Goal: Information Seeking & Learning: Learn about a topic

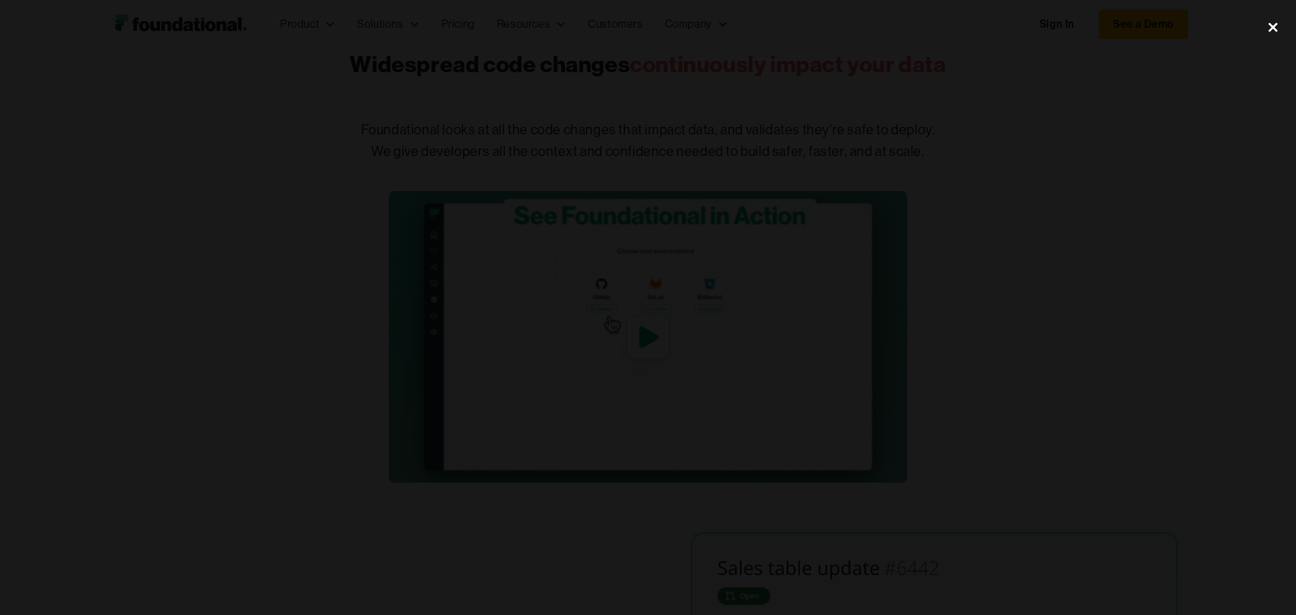
click at [1270, 30] on div "close lightbox" at bounding box center [1273, 27] width 46 height 30
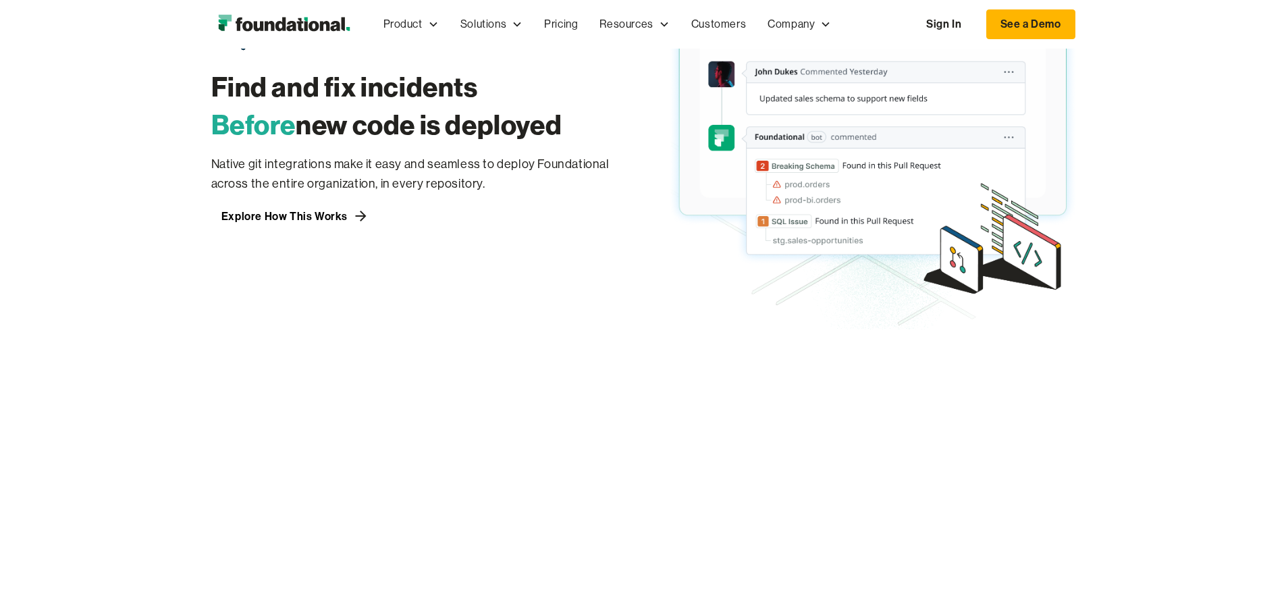
scroll to position [1013, 0]
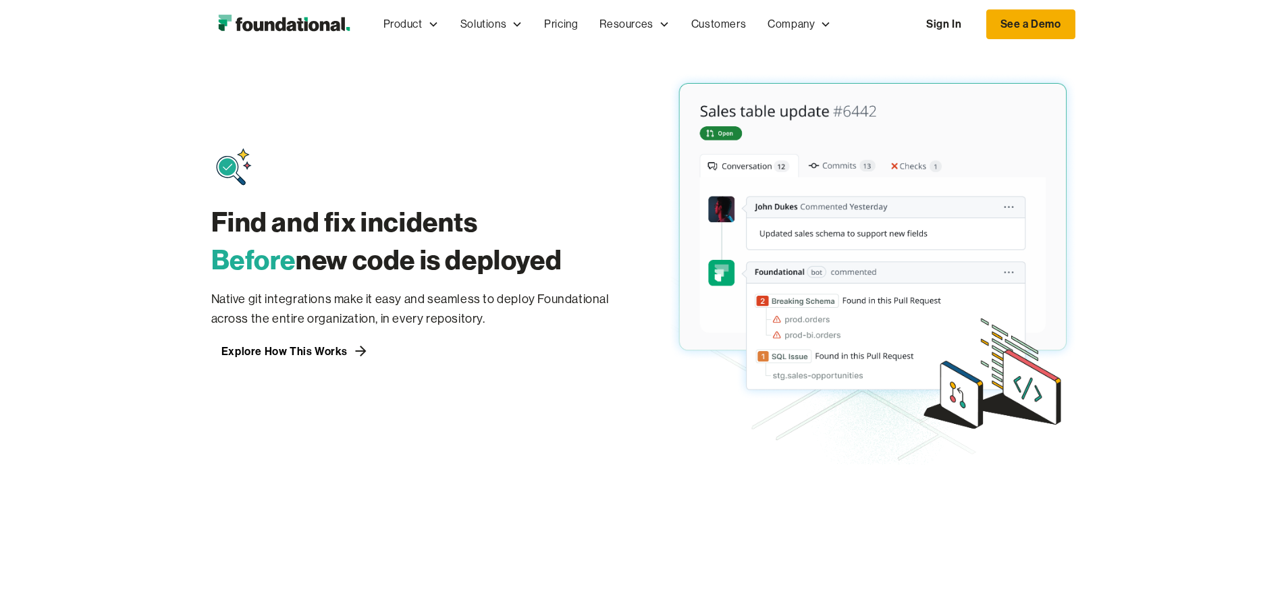
click at [1075, 32] on link "See a Demo" at bounding box center [1030, 24] width 89 height 30
click at [1075, 25] on link "See a Demo" at bounding box center [1030, 24] width 89 height 30
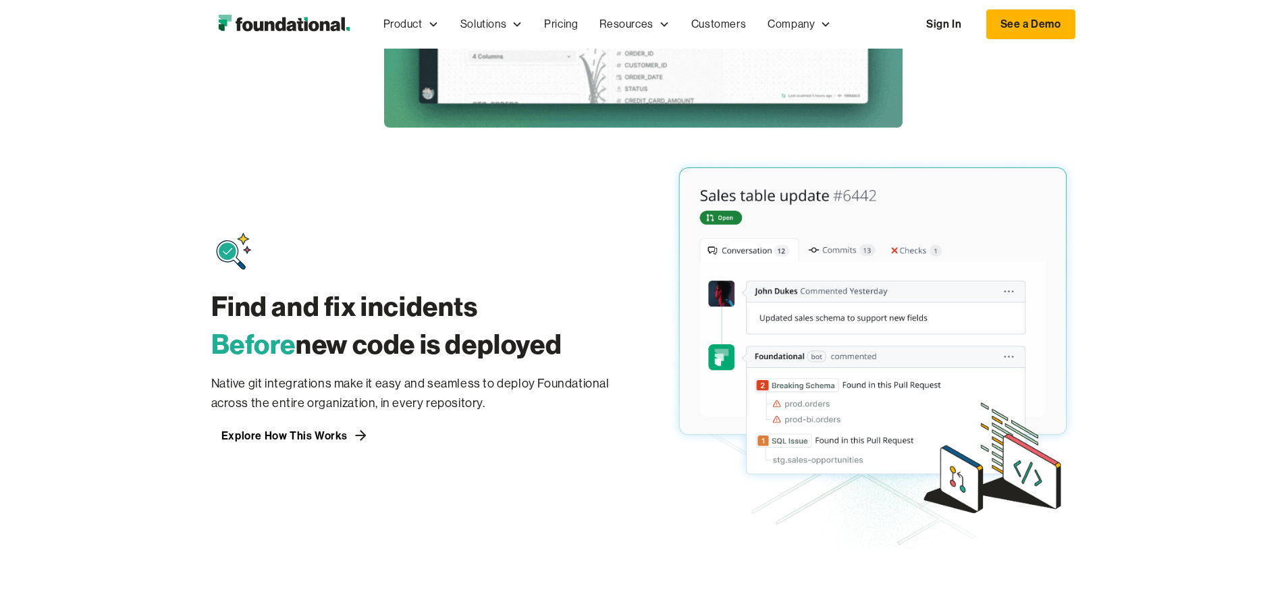
scroll to position [810, 0]
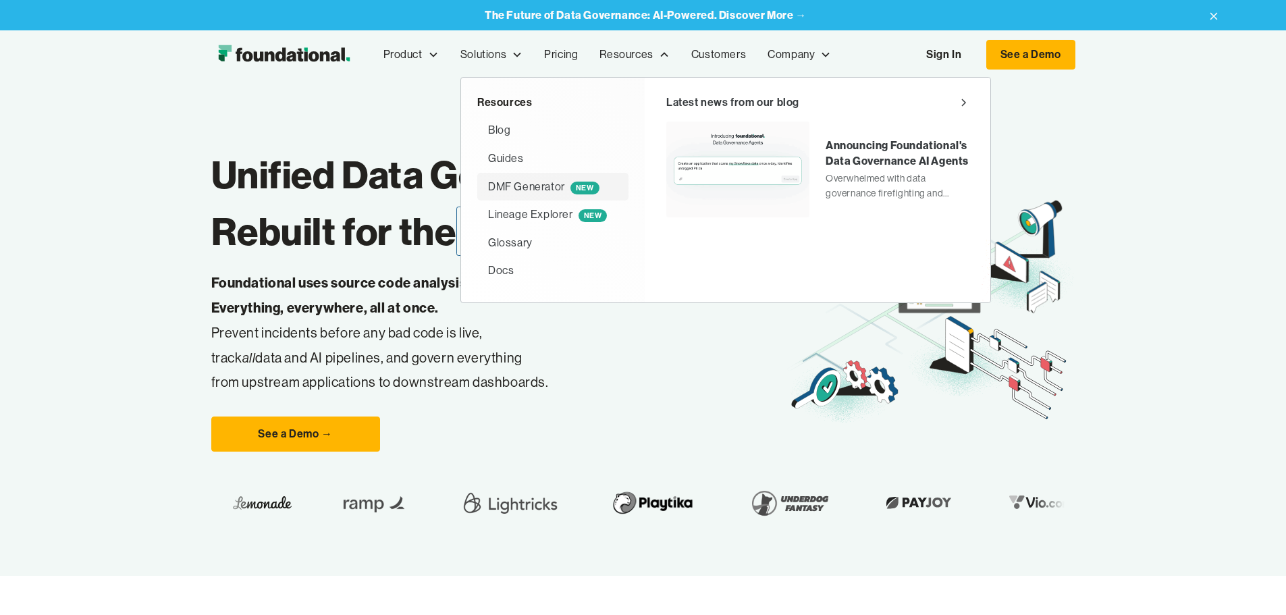
click at [488, 186] on div "DMF Generator NEW" at bounding box center [543, 187] width 111 height 18
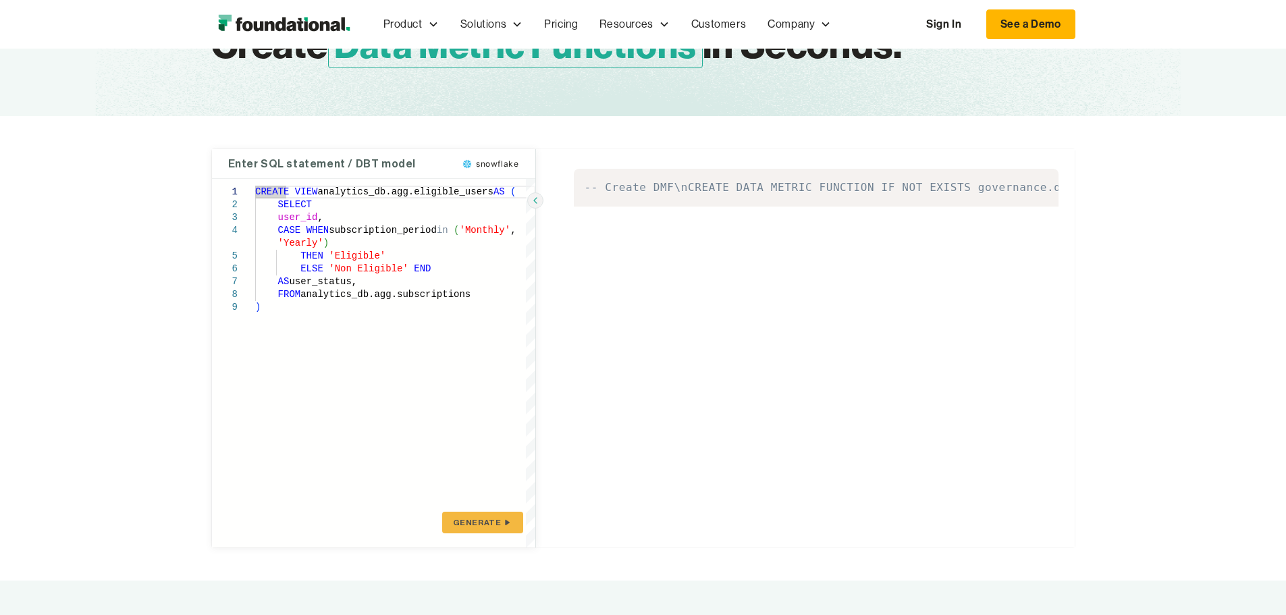
scroll to position [119, 0]
click at [483, 522] on span "GENERATE" at bounding box center [477, 522] width 49 height 11
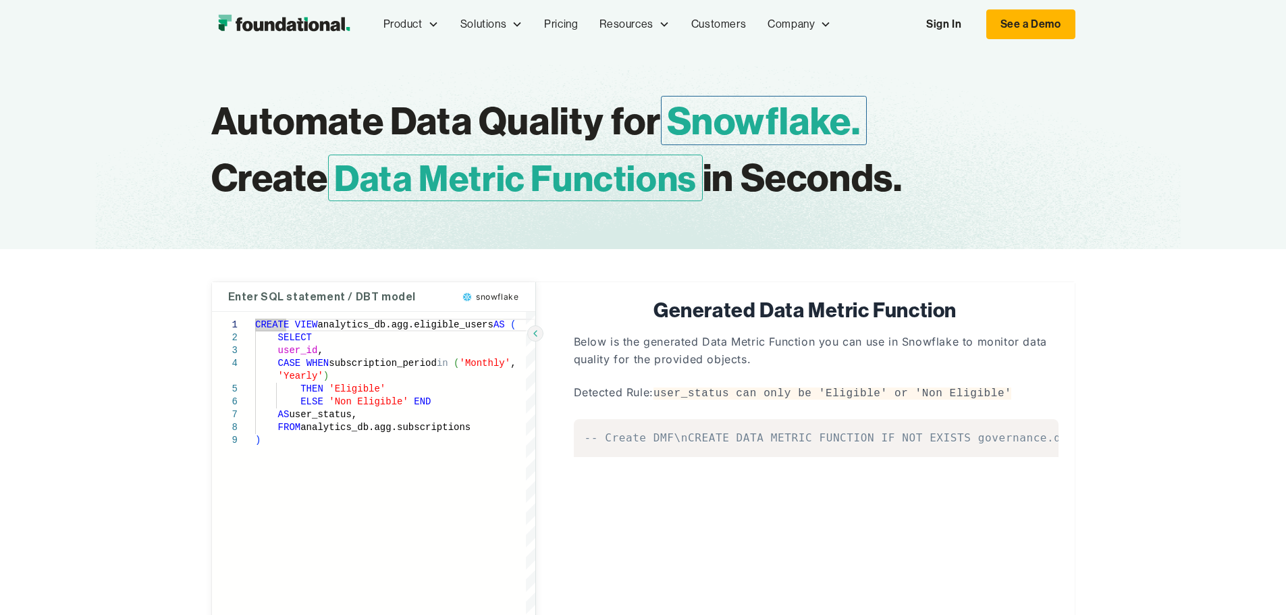
scroll to position [0, 0]
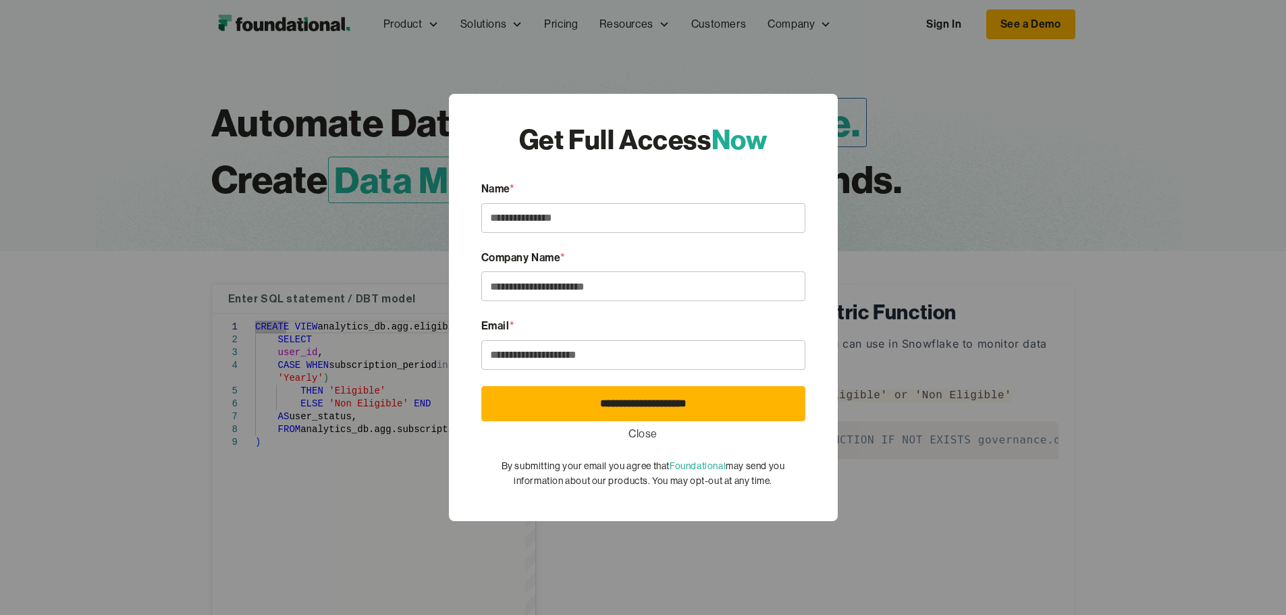
click at [647, 430] on link "Close" at bounding box center [642, 434] width 29 height 18
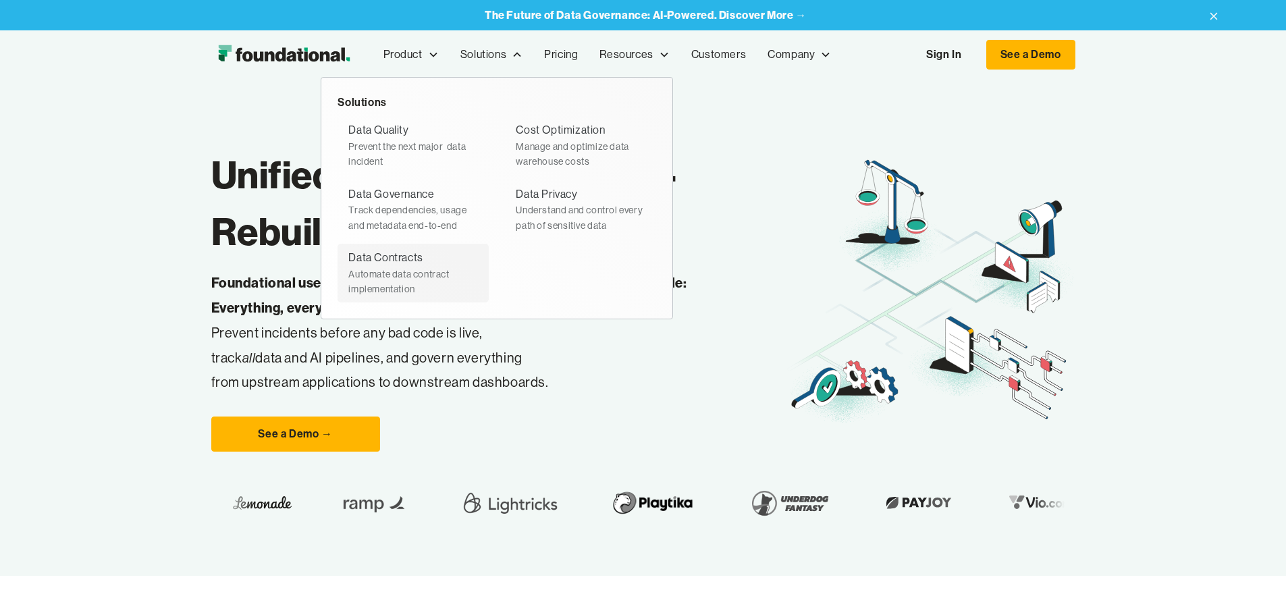
click at [348, 261] on div "Data Contracts" at bounding box center [385, 258] width 74 height 18
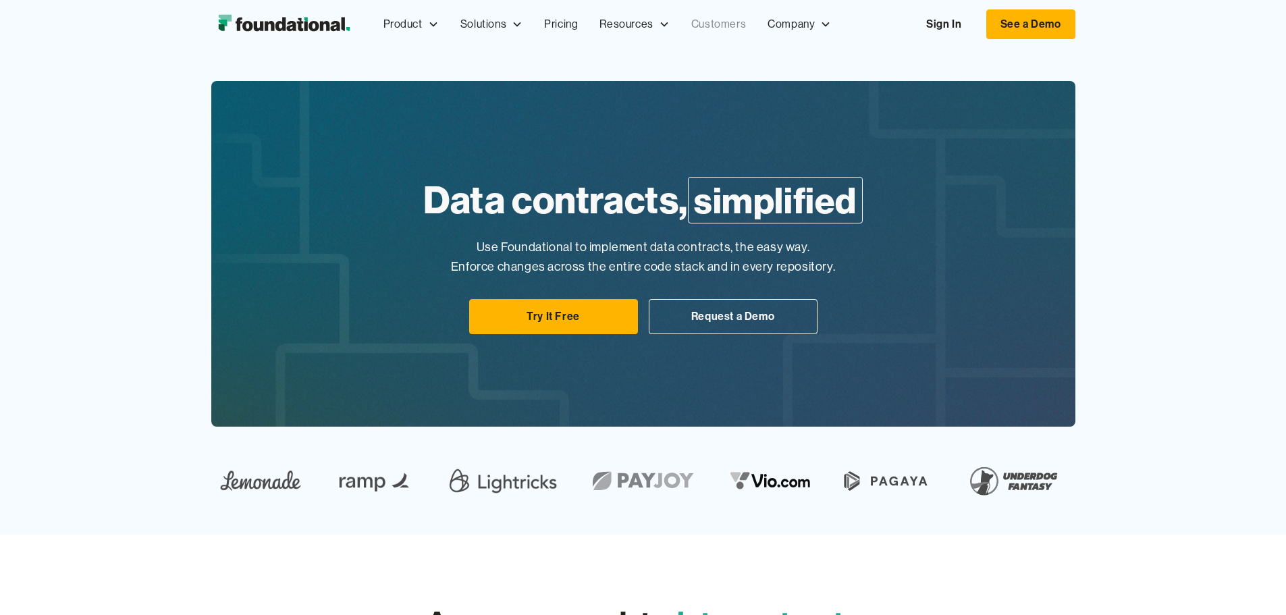
click at [680, 22] on link "Customers" at bounding box center [718, 24] width 76 height 45
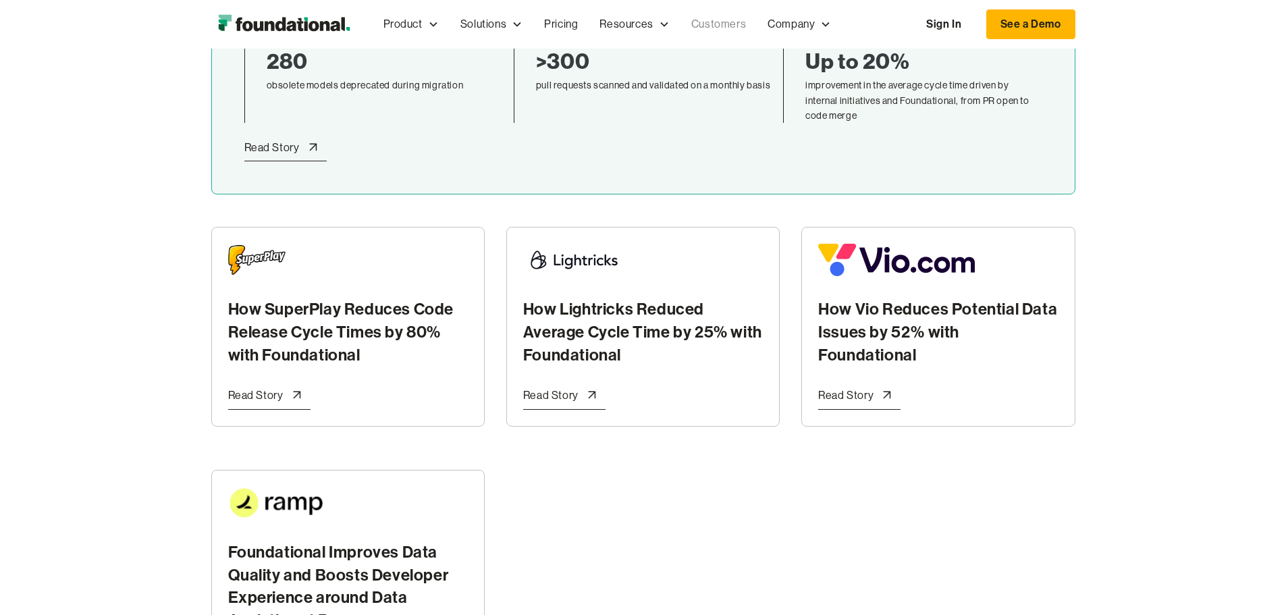
scroll to position [405, 0]
click at [228, 386] on div "Read Story" at bounding box center [255, 395] width 55 height 18
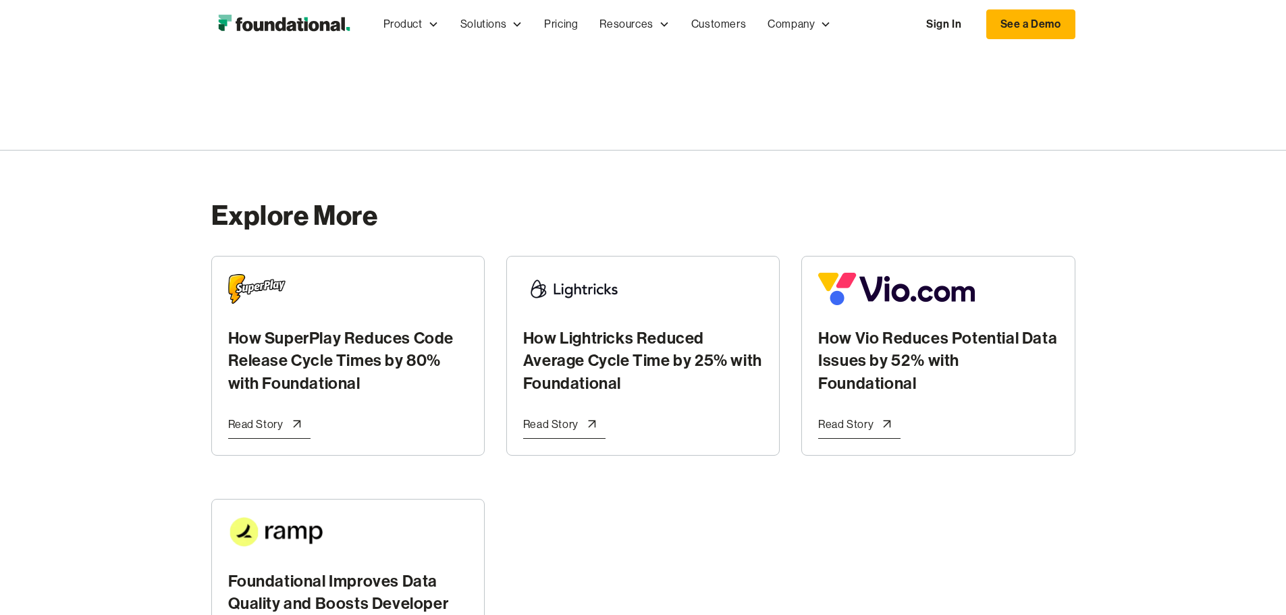
scroll to position [3713, 0]
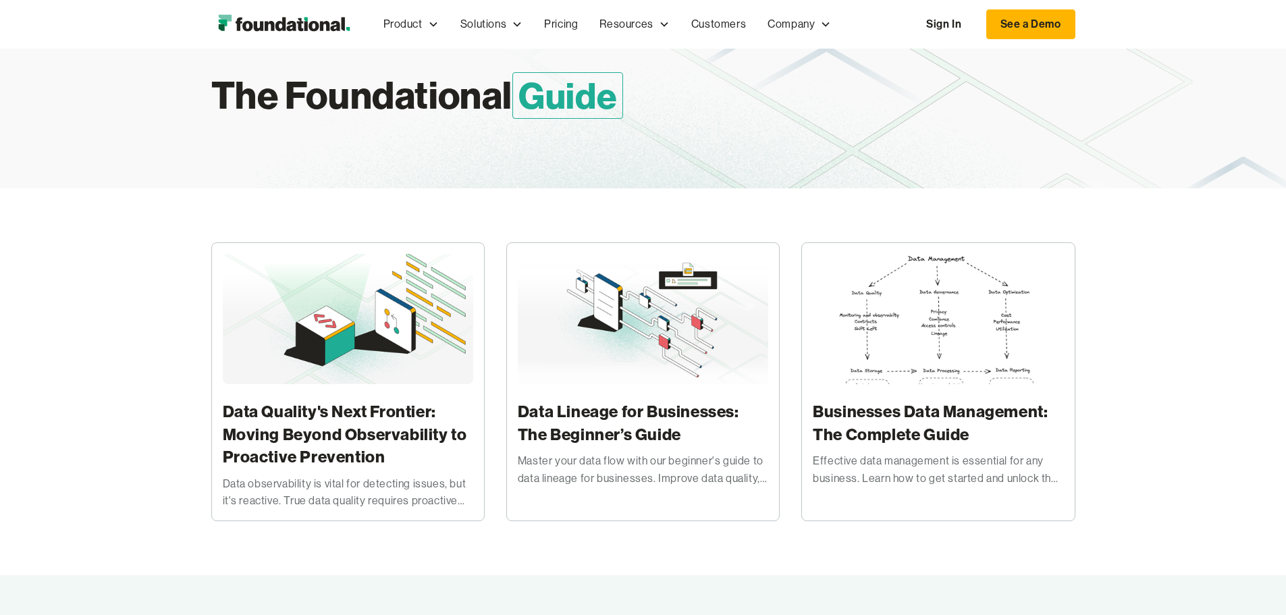
scroll to position [203, 0]
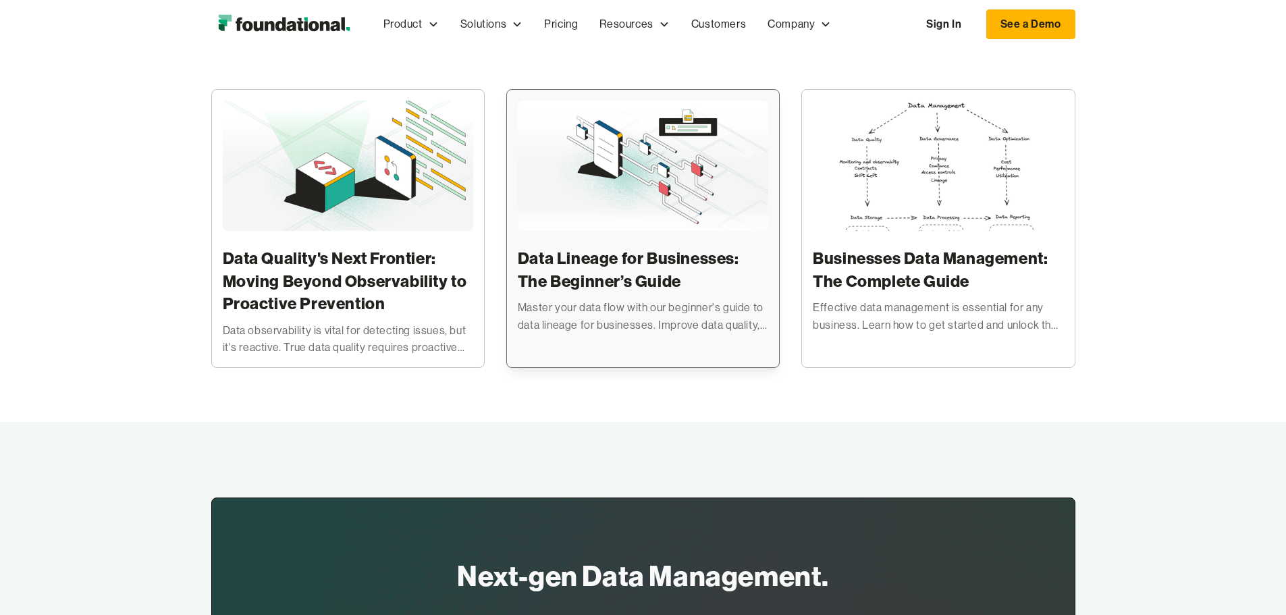
click at [551, 292] on h3 "Data Lineage for Businesses: The Beginner’s Guide" at bounding box center [643, 269] width 250 height 45
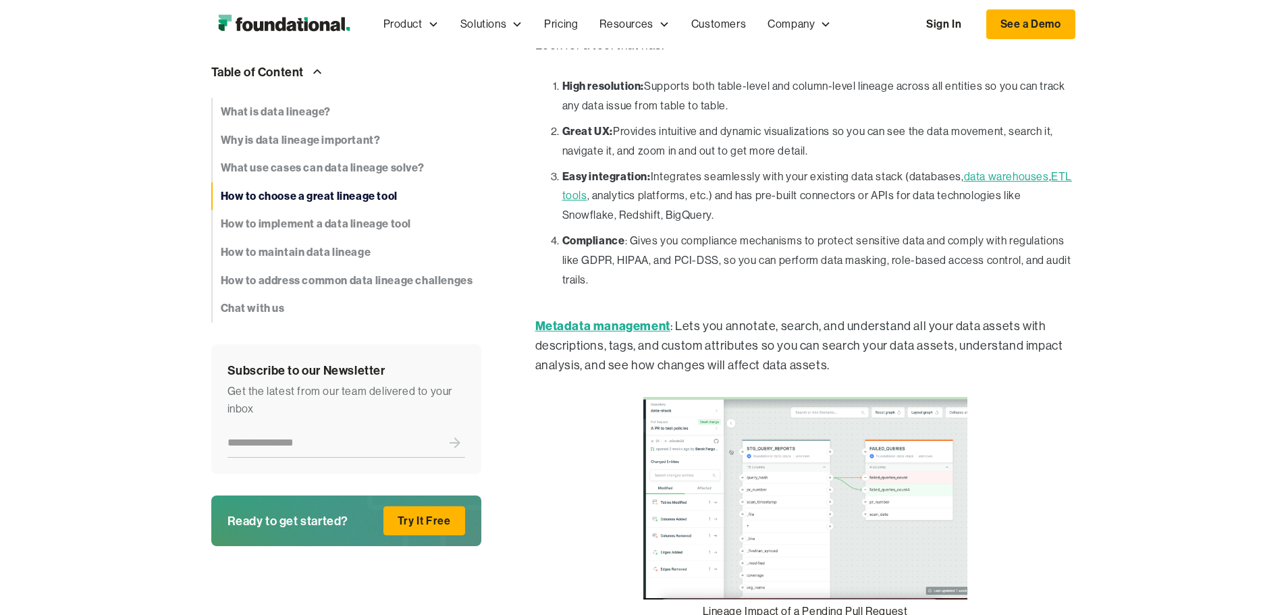
scroll to position [3976, 0]
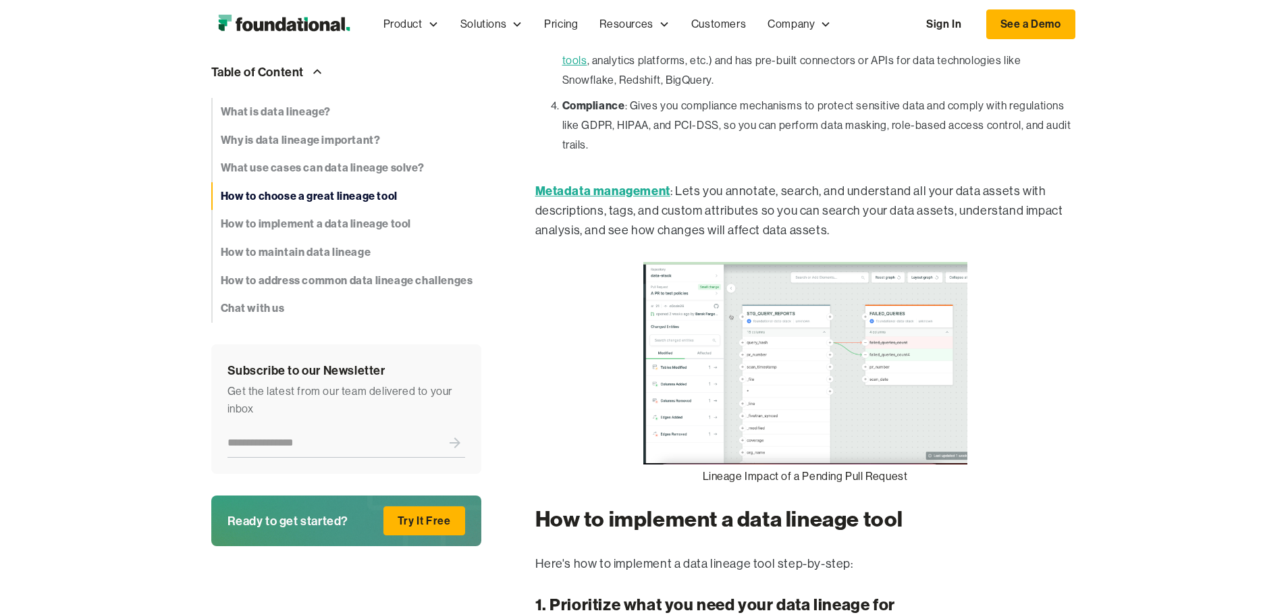
click at [807, 315] on img at bounding box center [805, 363] width 324 height 203
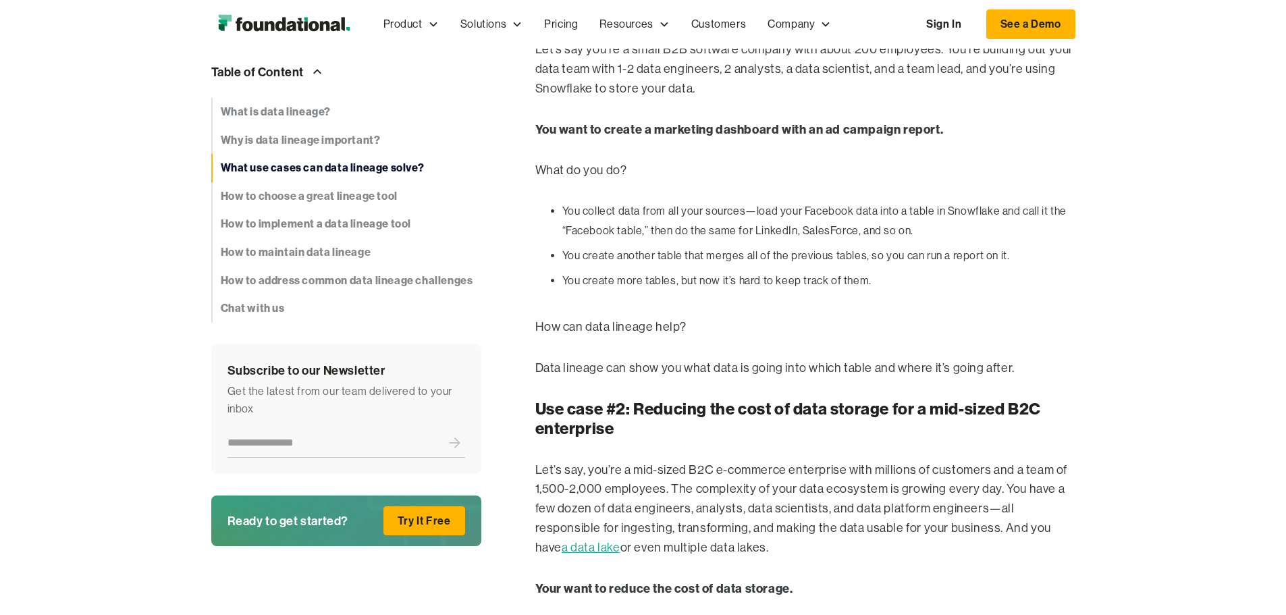
scroll to position [2221, 0]
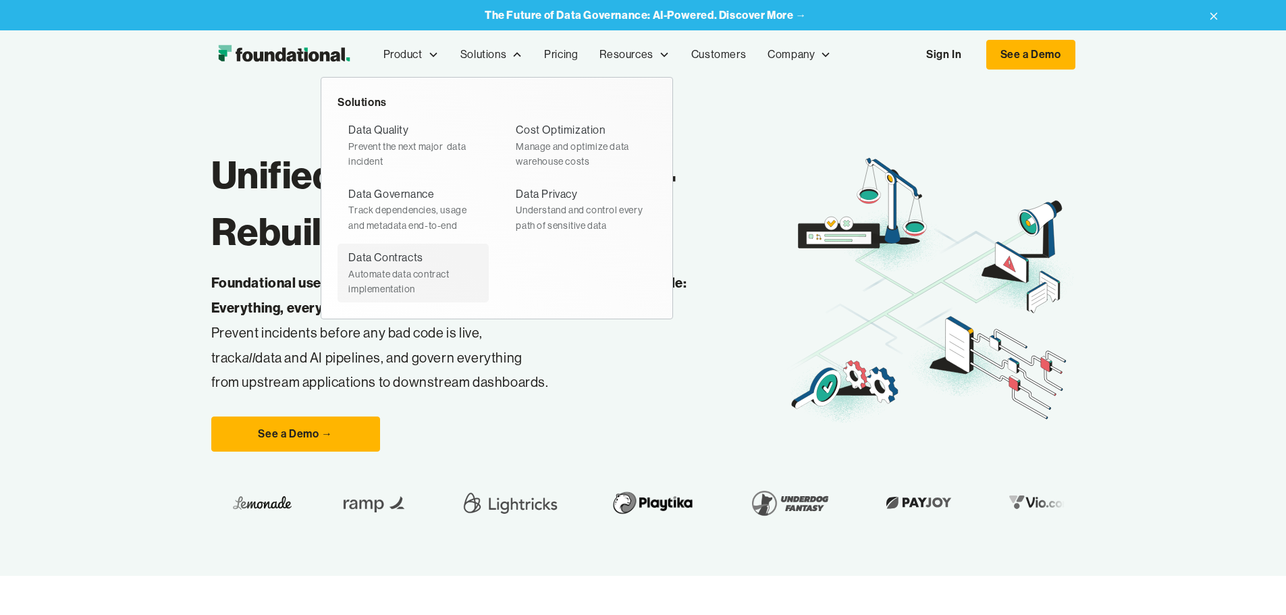
click at [348, 271] on div "Automate data contract implementation" at bounding box center [413, 282] width 130 height 30
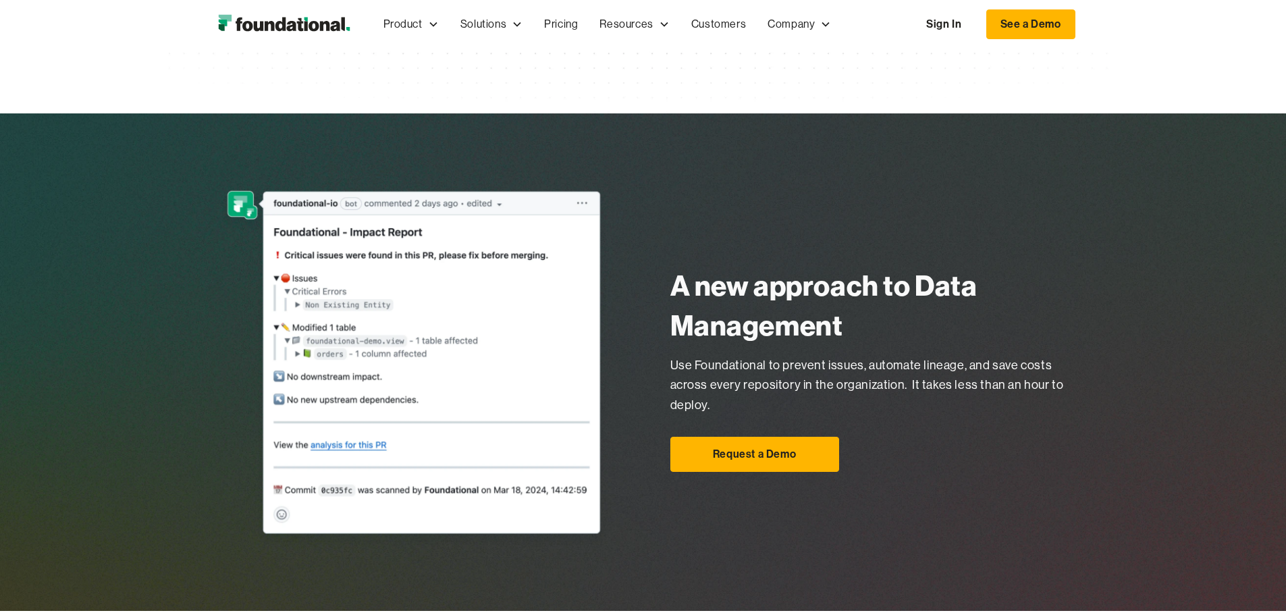
scroll to position [718, 0]
